Goal: Information Seeking & Learning: Find specific fact

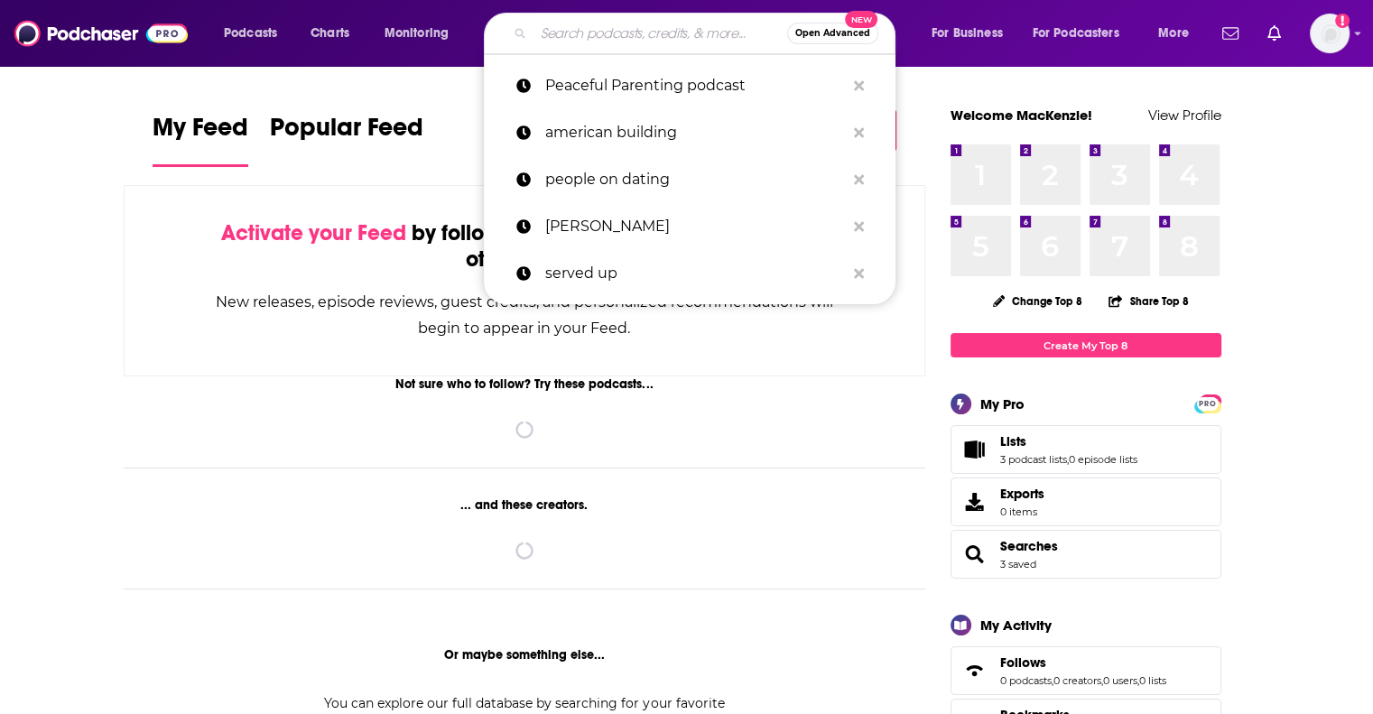
click at [604, 45] on input "Search podcasts, credits, & more..." at bounding box center [661, 33] width 254 height 29
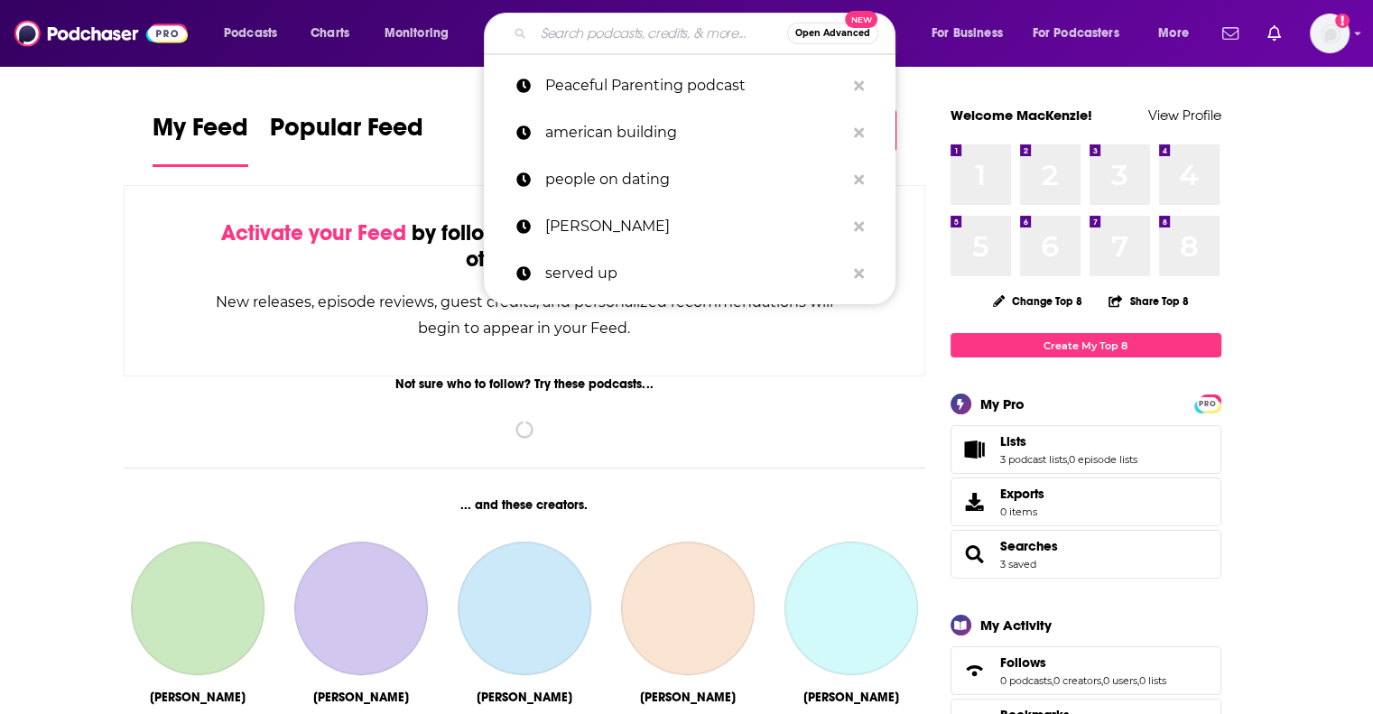
paste input "Self-Proclaimed"
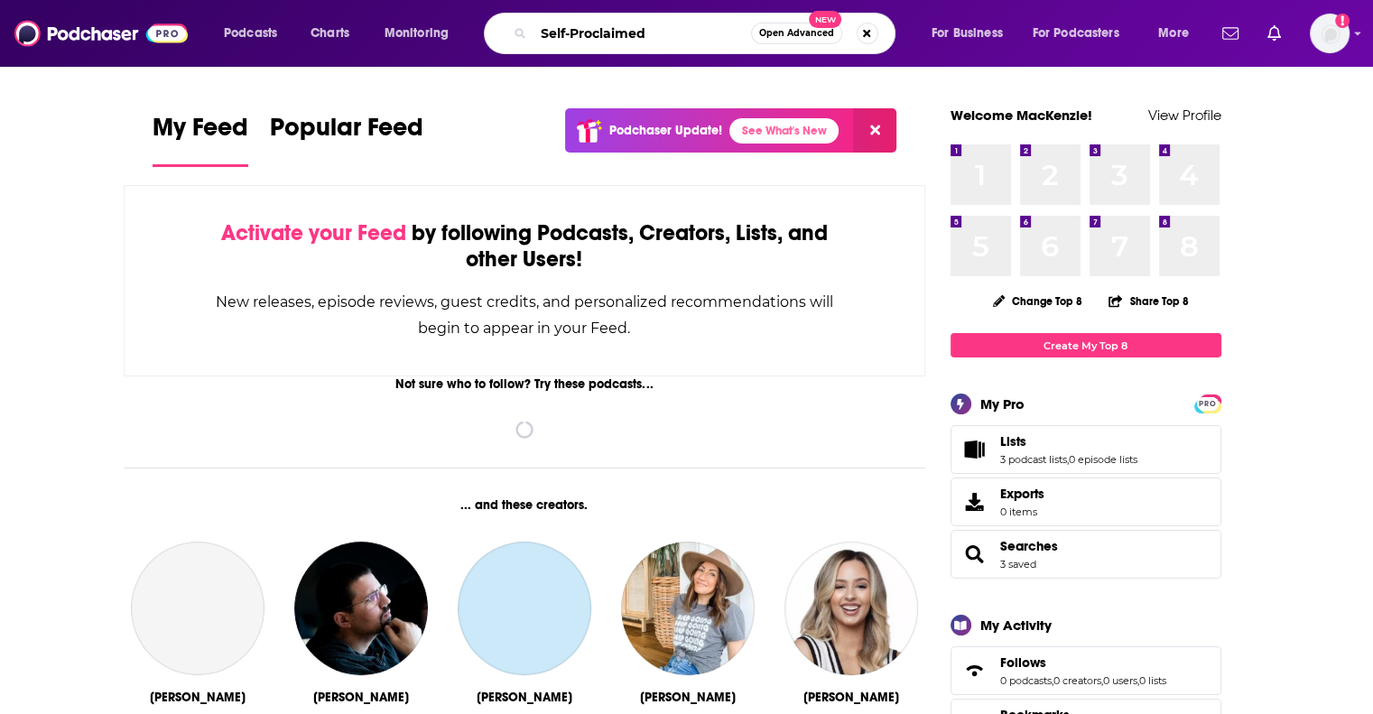
type input "Self-Proclaimed"
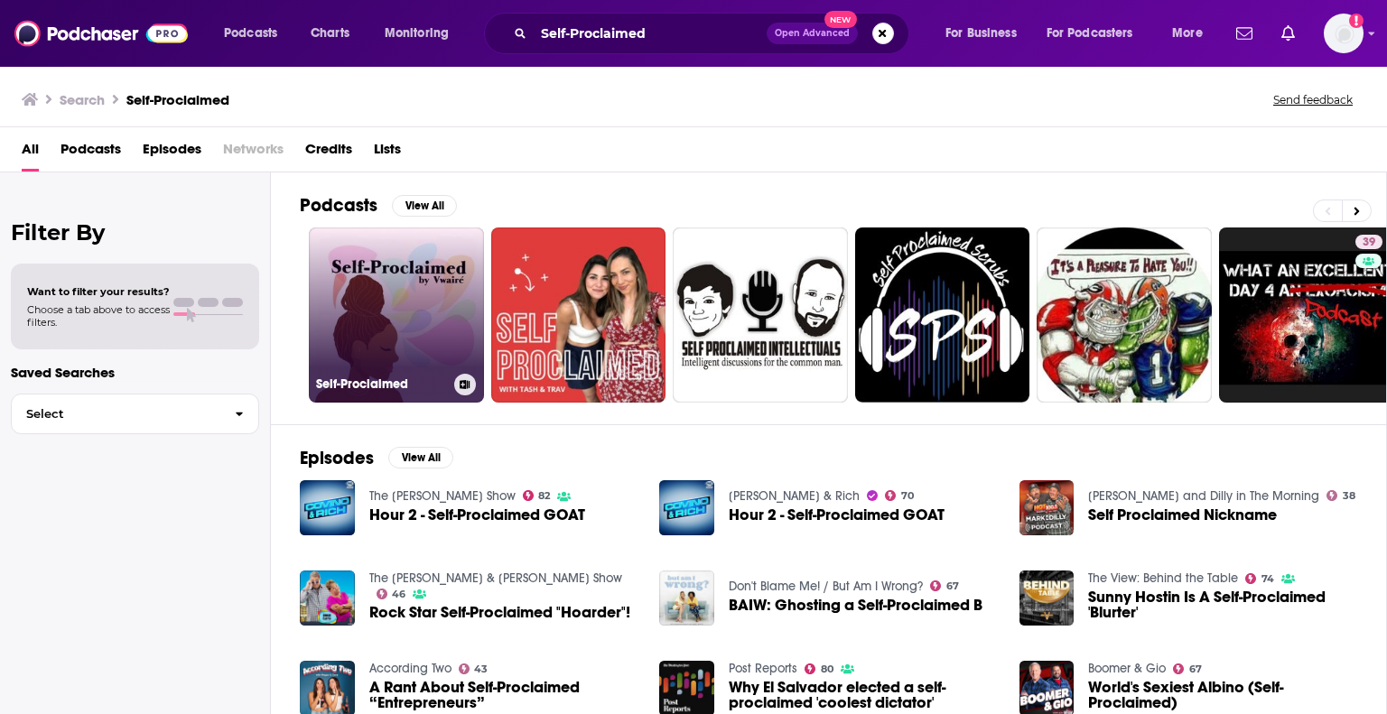
click at [432, 317] on link "Self-Proclaimed" at bounding box center [396, 315] width 175 height 175
click at [359, 292] on link "Self-Proclaimed" at bounding box center [396, 315] width 175 height 175
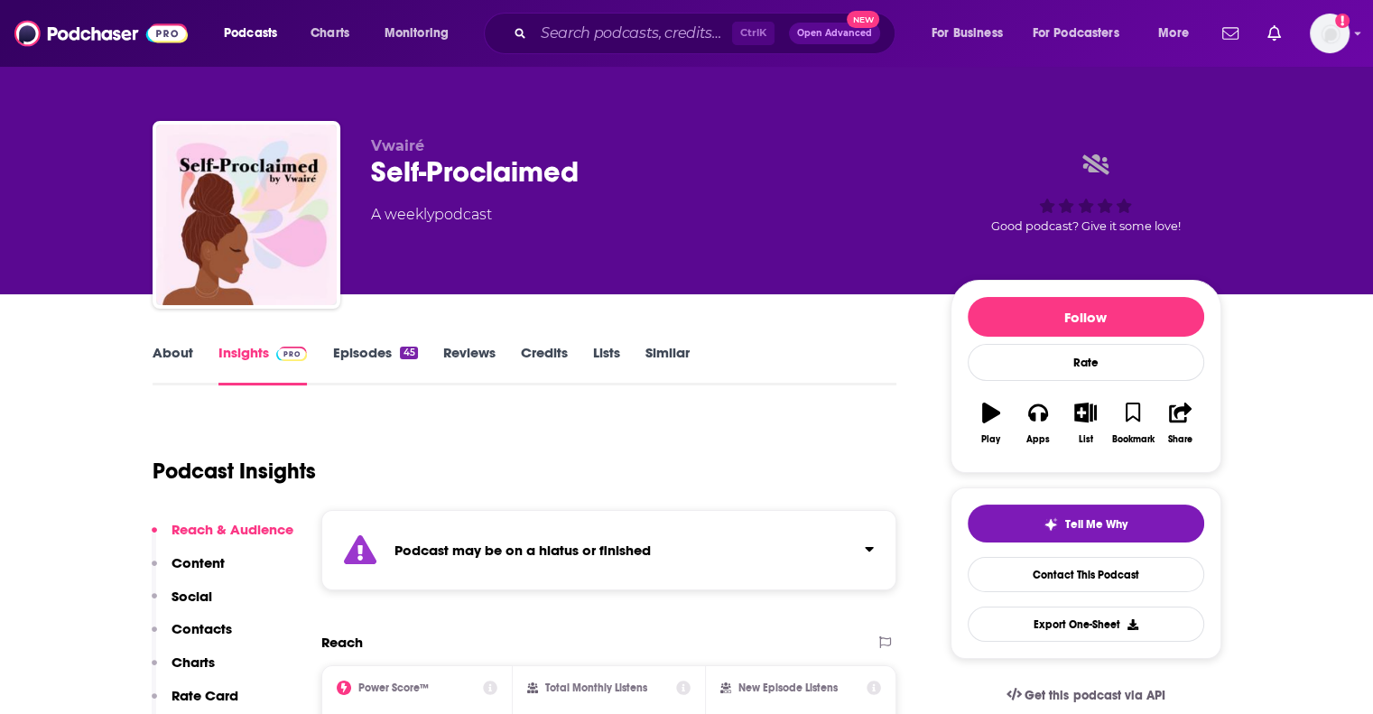
click at [737, 547] on div "Podcast may be on a hiatus or finished" at bounding box center [609, 550] width 576 height 80
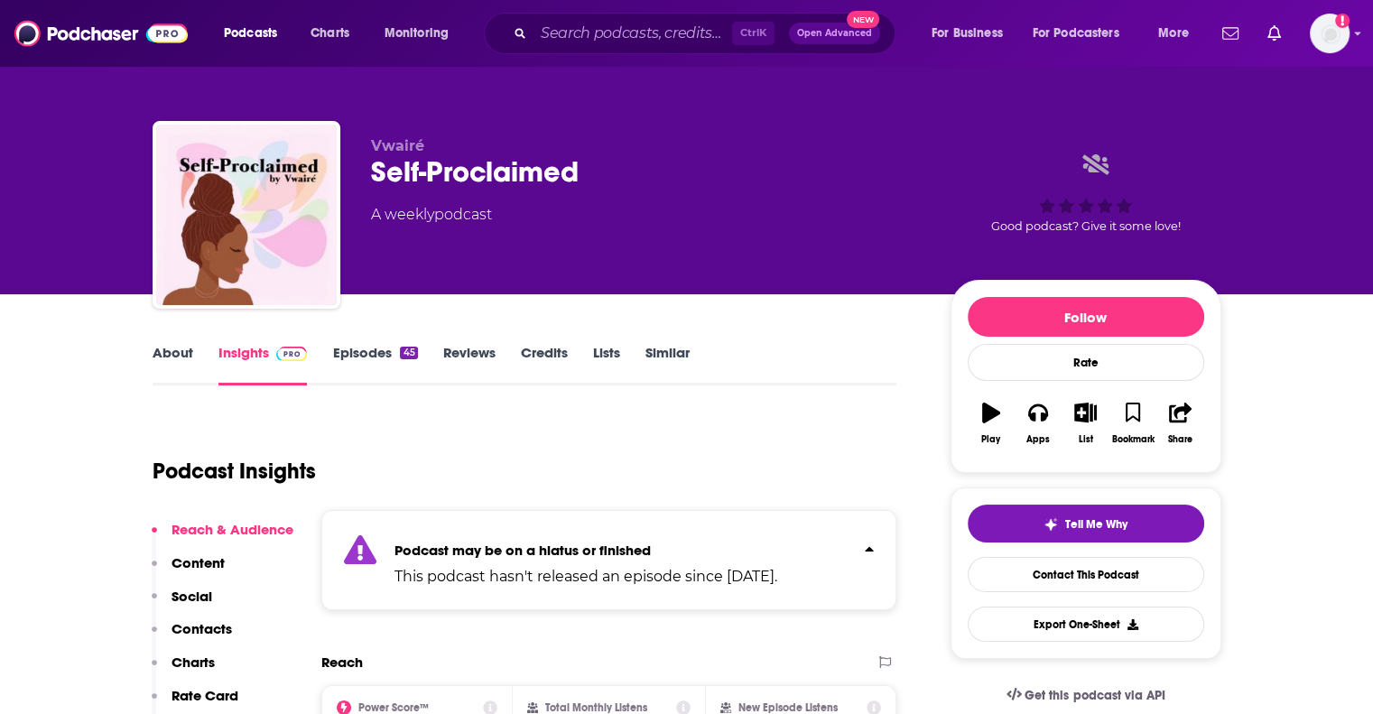
click at [733, 477] on div "Podcast Insights" at bounding box center [518, 460] width 730 height 92
drag, startPoint x: 610, startPoint y: 171, endPoint x: 535, endPoint y: 284, distance: 136.2
click at [535, 284] on div "Vwairé Self-Proclaimed A weekly podcast Good podcast? Give it some love!" at bounding box center [796, 218] width 851 height 163
click at [761, 490] on div "Podcast Insights" at bounding box center [518, 460] width 730 height 92
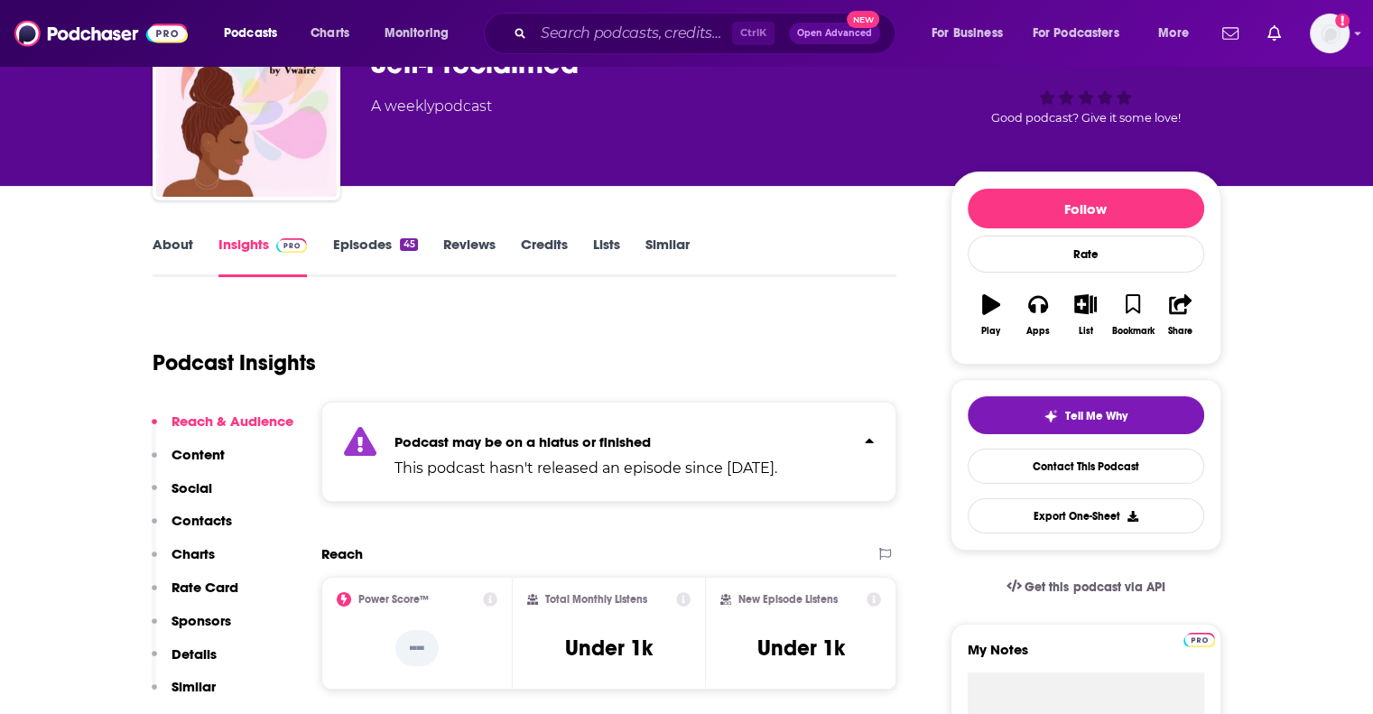
scroll to position [144, 0]
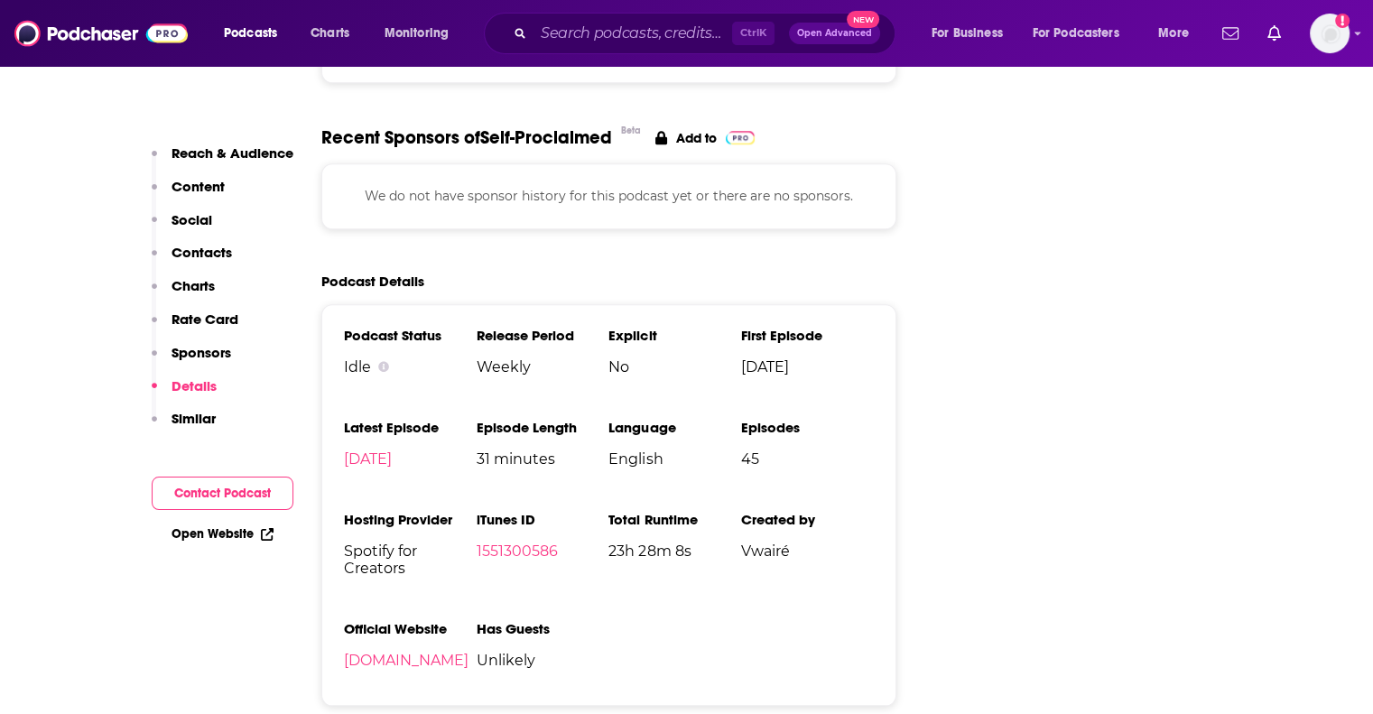
scroll to position [1806, 0]
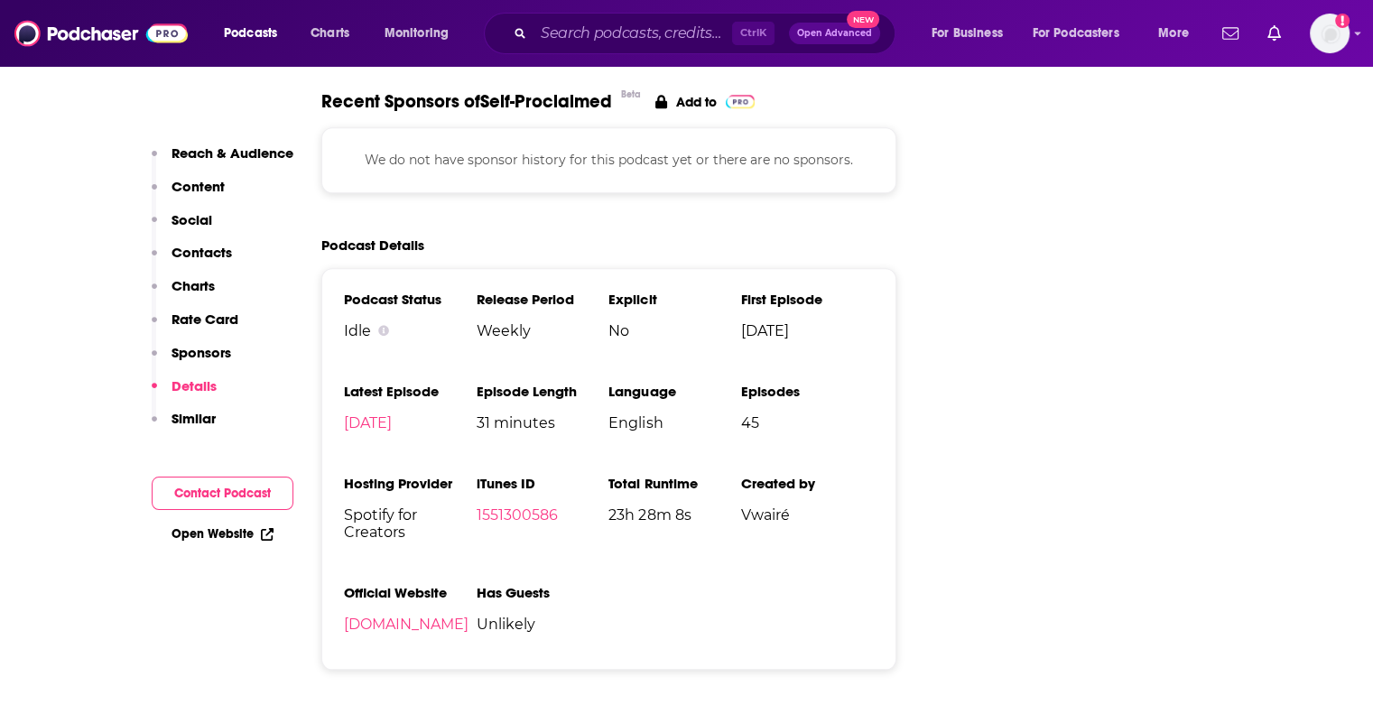
click at [761, 490] on h3 "Created by" at bounding box center [807, 483] width 133 height 17
click at [1033, 209] on div "Follow Rate Play Apps List Bookmark Share Tell Me Why Contact This Podcast Expo…" at bounding box center [1086, 556] width 271 height 4165
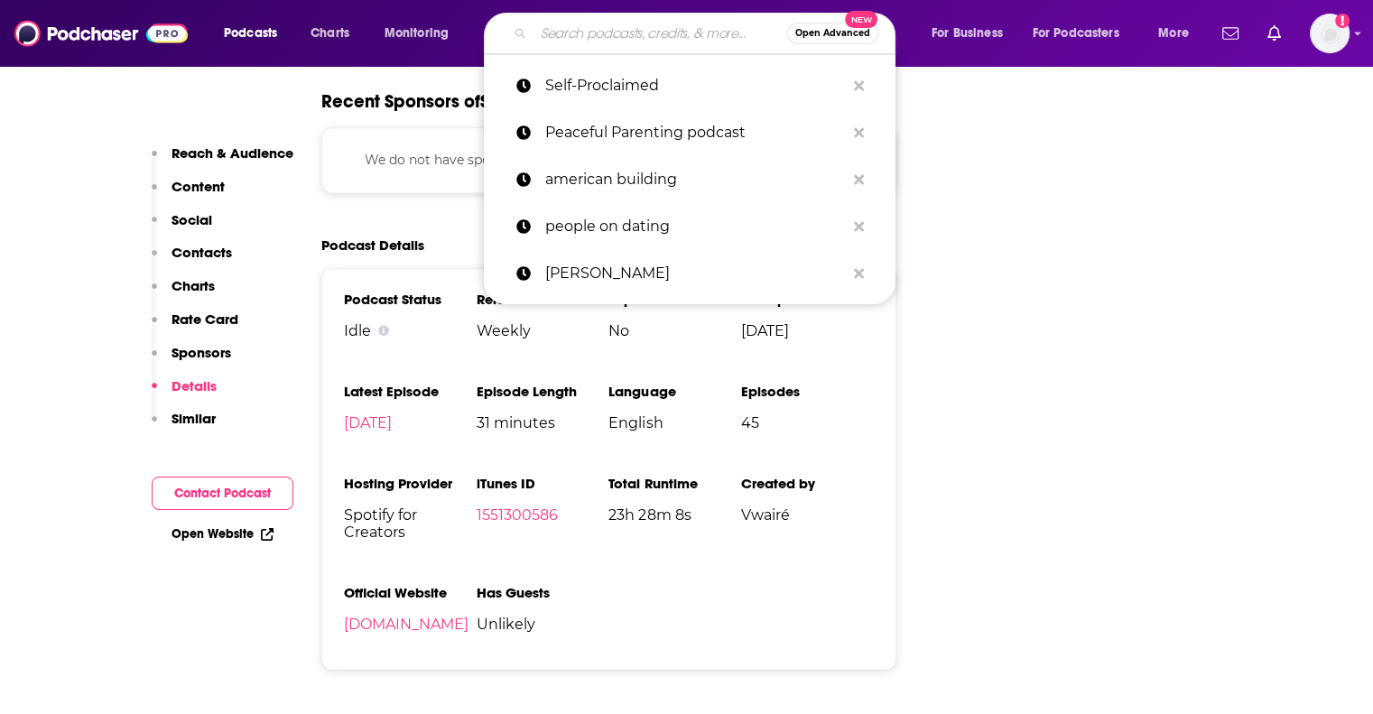
click at [581, 33] on input "Search podcasts, credits, & more..." at bounding box center [661, 33] width 254 height 29
paste input "Women and Crime"
type input "Women and Crime"
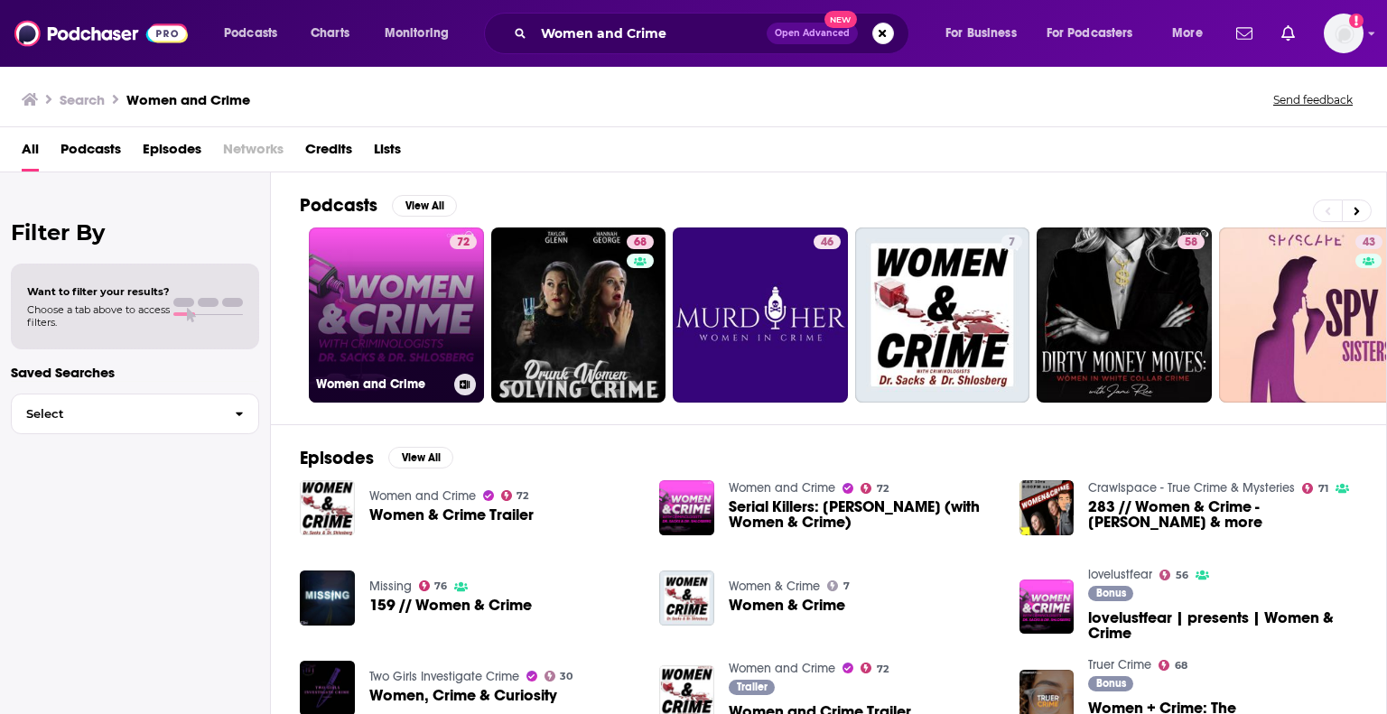
click at [433, 263] on link "72 Women and Crime" at bounding box center [396, 315] width 175 height 175
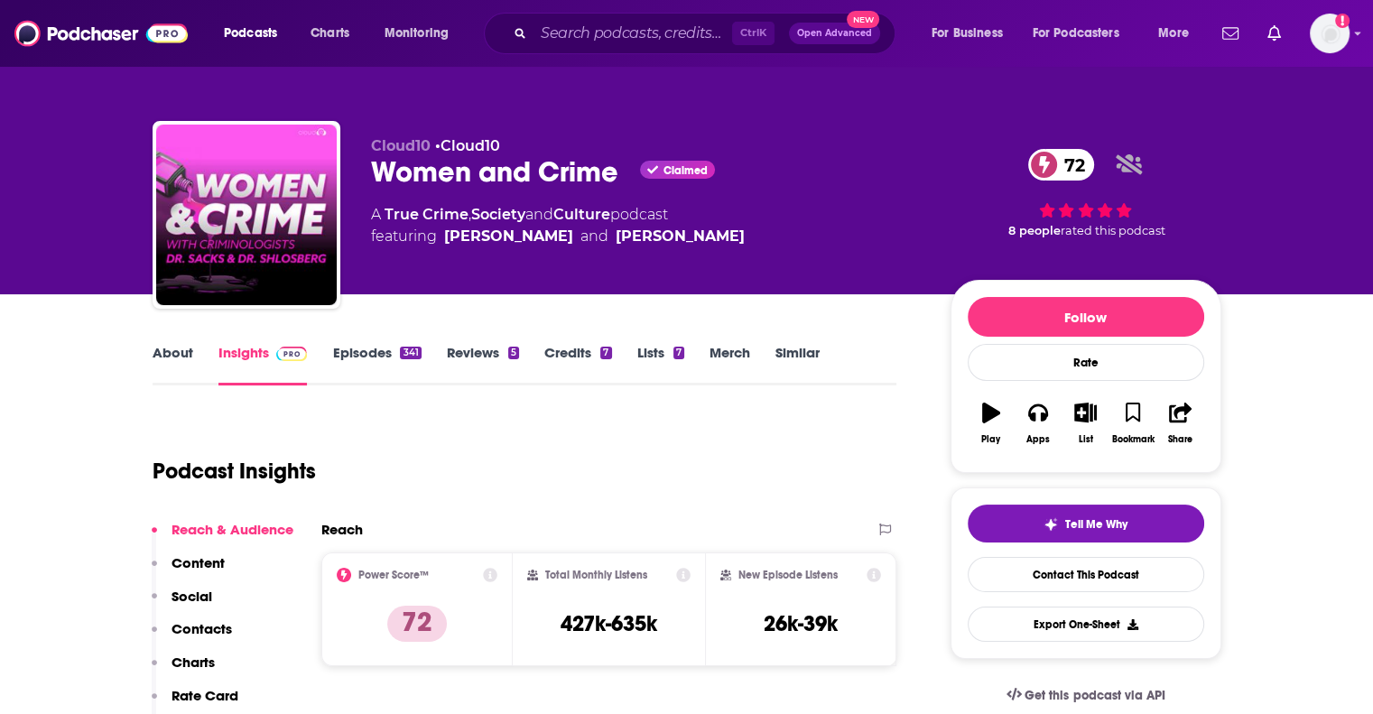
click at [665, 626] on div "Total Monthly Listens 427k-635k" at bounding box center [608, 609] width 163 height 83
drag, startPoint x: 665, startPoint y: 626, endPoint x: 615, endPoint y: 627, distance: 49.7
click at [615, 627] on div "Total Monthly Listens 427k-635k" at bounding box center [608, 609] width 163 height 83
copy div "635k"
